Goal: Use online tool/utility

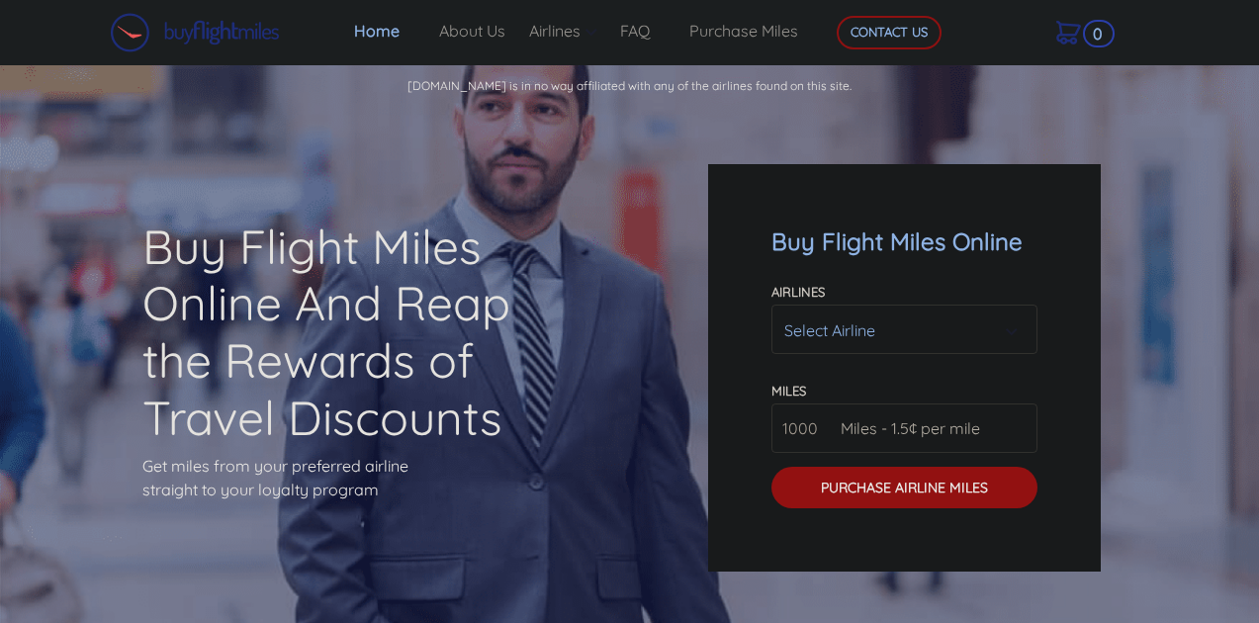
click at [923, 330] on div "Select Airline" at bounding box center [898, 331] width 228 height 38
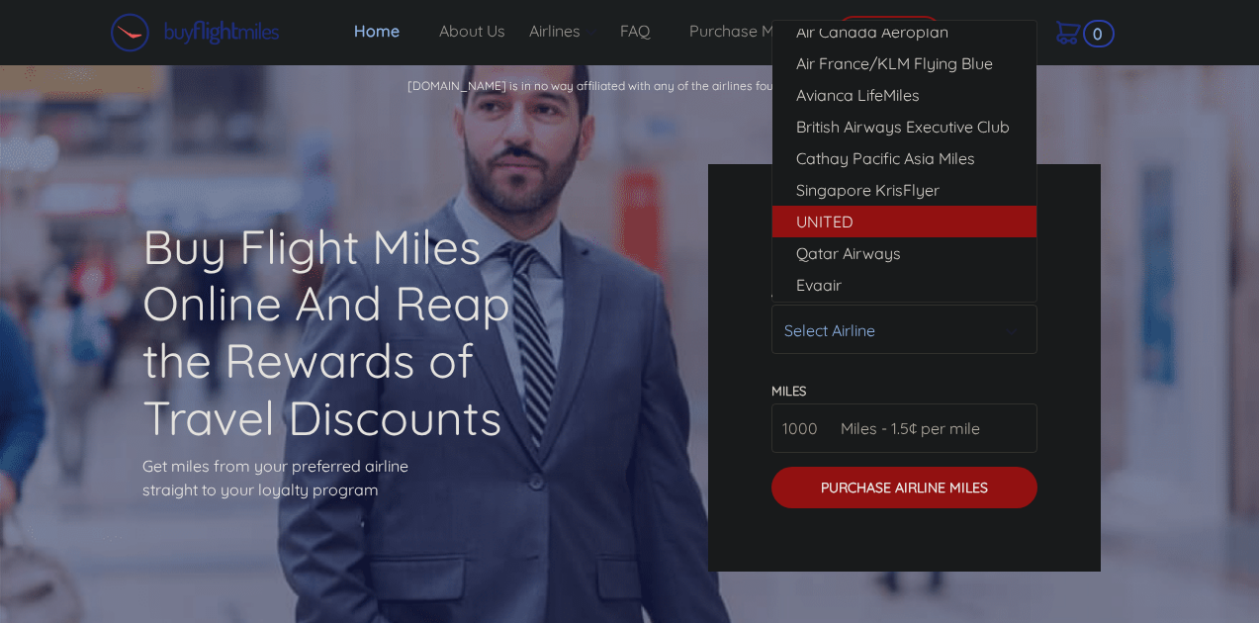
scroll to position [11, 0]
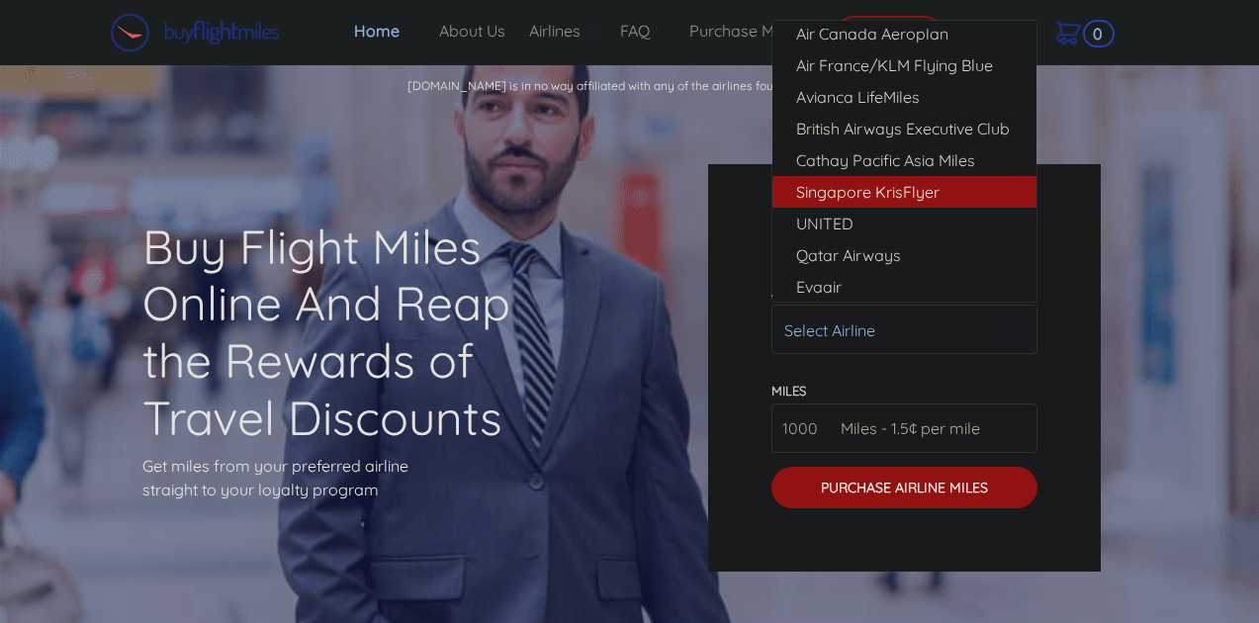
click at [887, 196] on span "Singapore KrisFlyer" at bounding box center [867, 192] width 143 height 24
select select "Singapore KrisFlyer"
type input "80000"
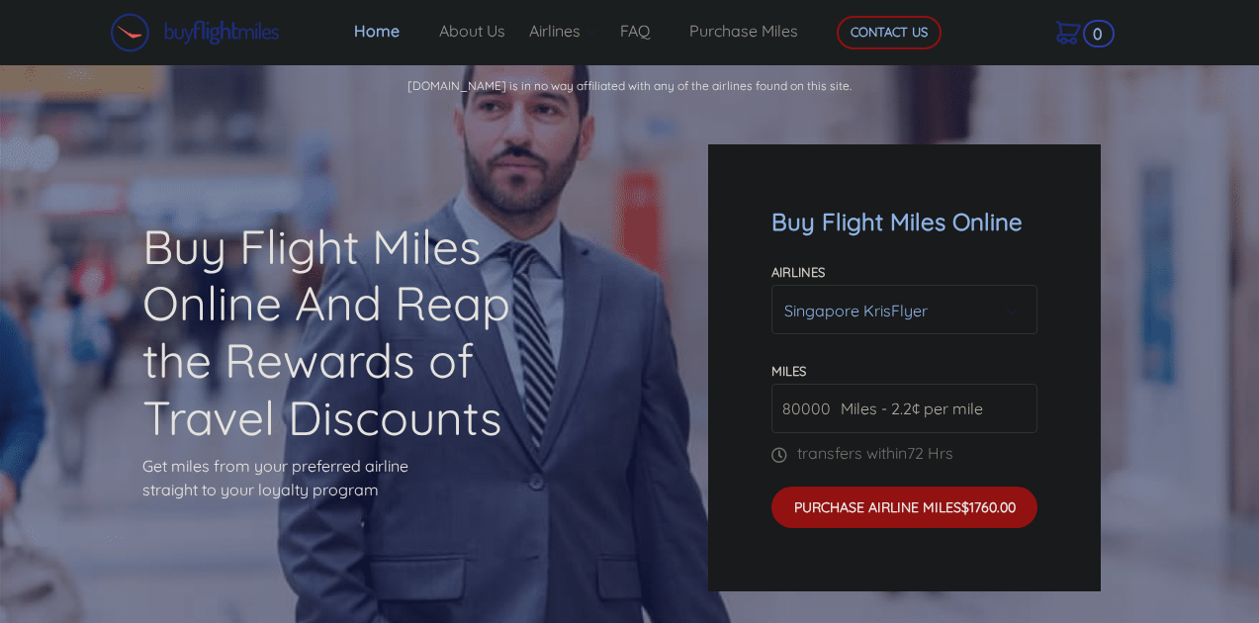
click at [825, 409] on input "80000" at bounding box center [904, 408] width 266 height 49
click at [814, 416] on input "80000" at bounding box center [904, 408] width 266 height 49
click at [817, 423] on input "number" at bounding box center [904, 408] width 266 height 49
type input "3300"
click at [1155, 465] on div "Buy Flight Miles Online Airlines Air Canada Aeroplan Air France/KLM Flying Blue…" at bounding box center [943, 368] width 503 height 638
